Goal: Information Seeking & Learning: Learn about a topic

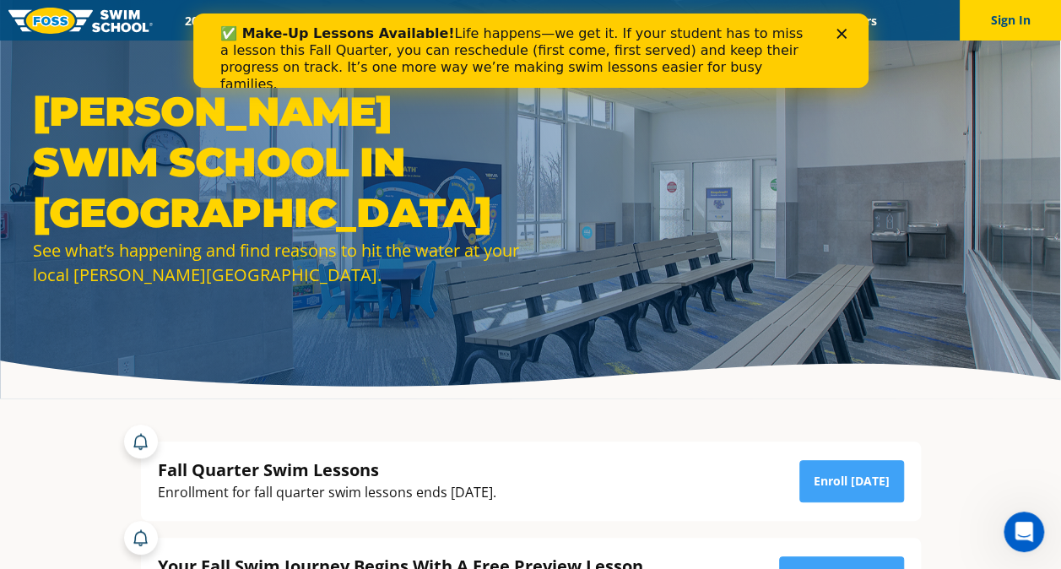
click at [838, 34] on icon "Close" at bounding box center [841, 34] width 10 height 10
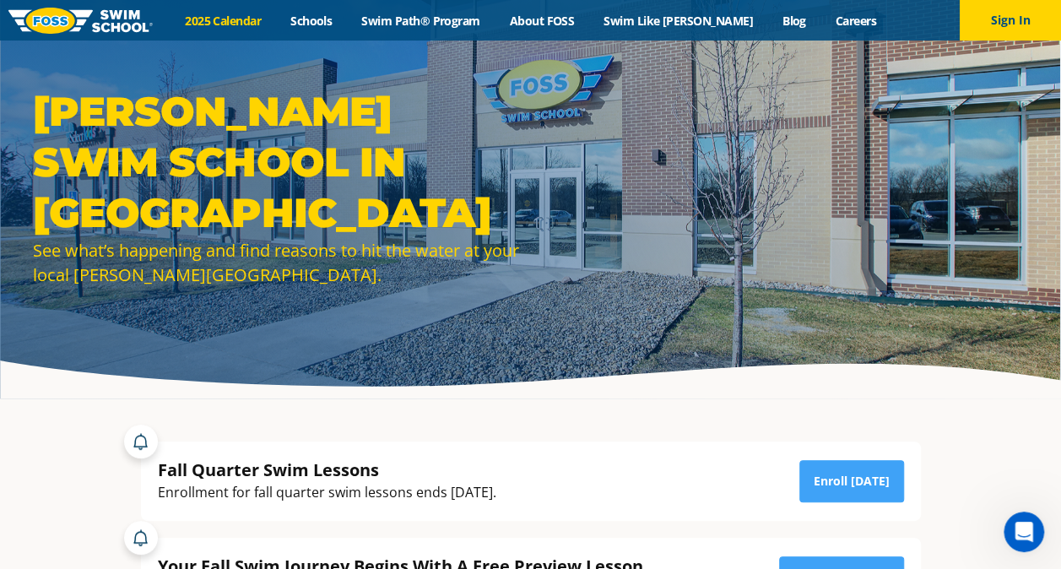
click at [276, 17] on link "2025 Calendar" at bounding box center [224, 21] width 106 height 16
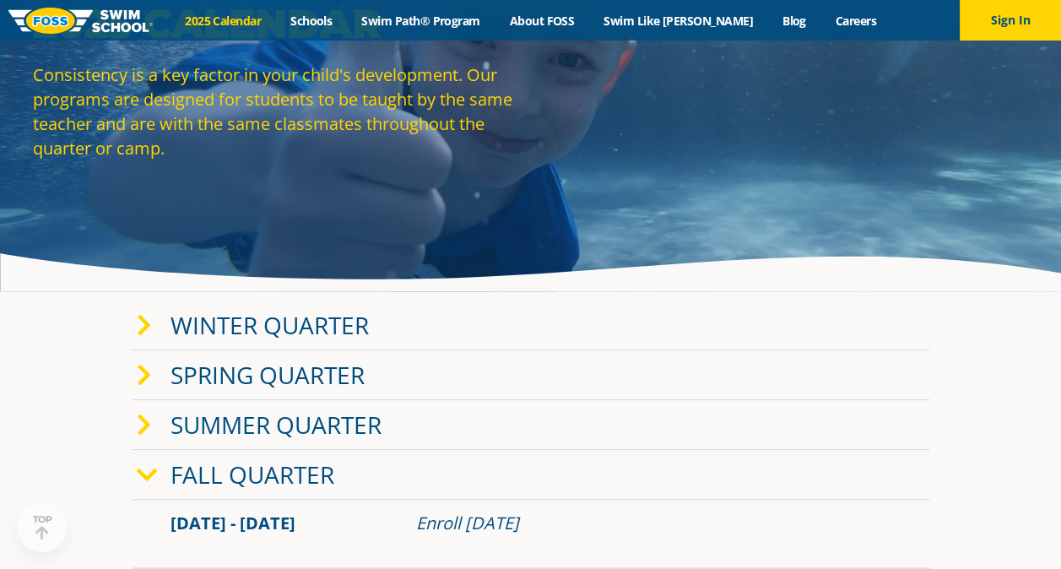
scroll to position [117, 0]
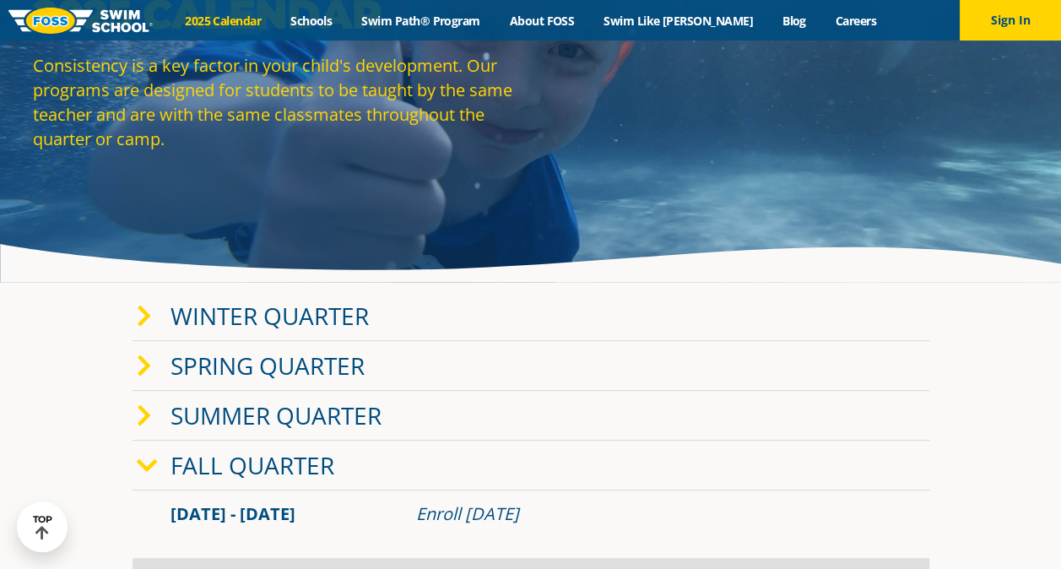
click at [260, 326] on link "Winter Quarter" at bounding box center [270, 316] width 198 height 32
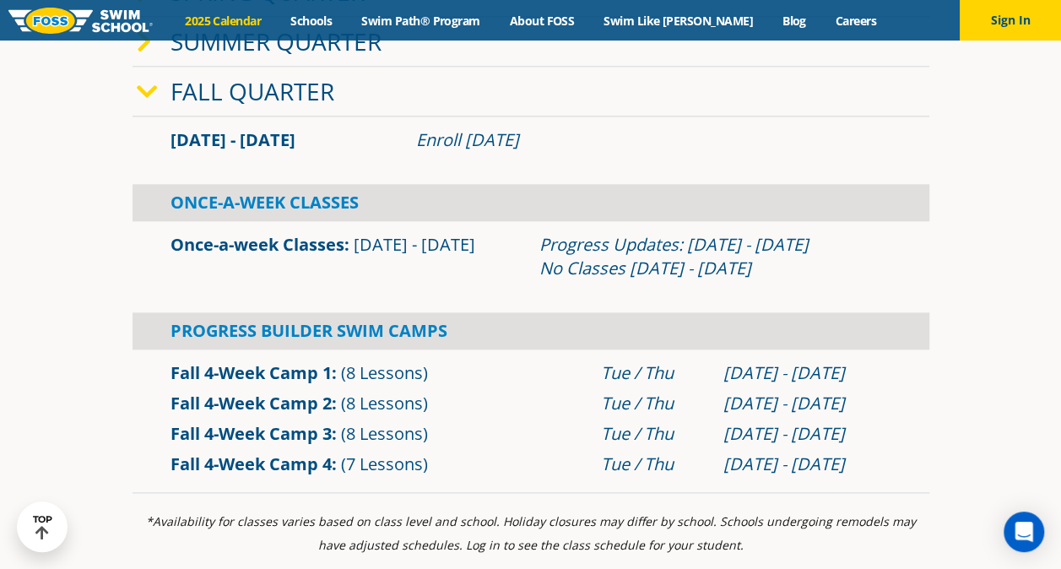
scroll to position [853, 0]
click at [149, 245] on div "Once-a-week Classes Sep 2 - Dec 22 Progress Updates: Nov 4 - Nov 10 No Classes …" at bounding box center [531, 257] width 797 height 54
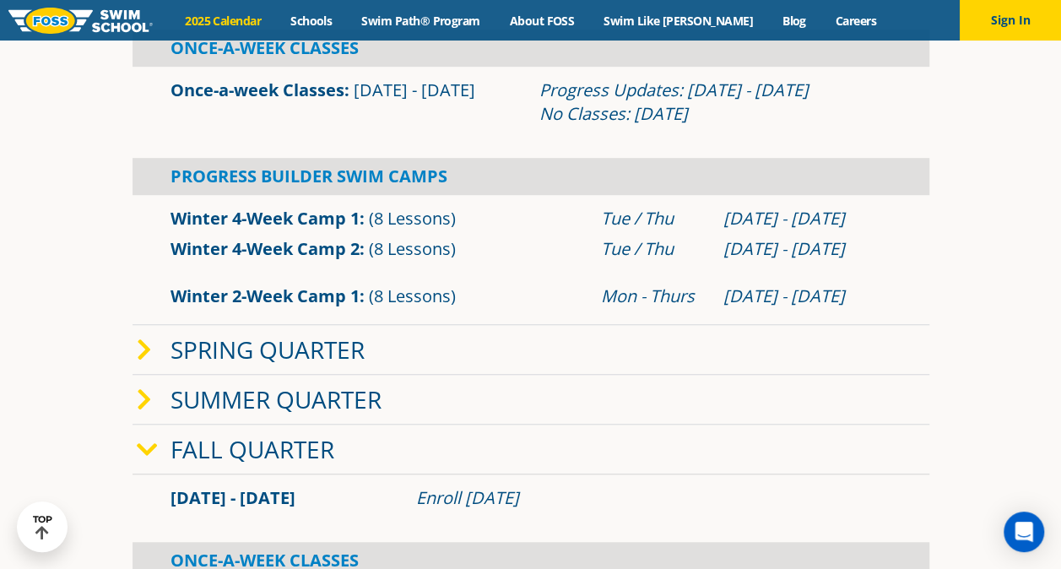
scroll to position [0, 0]
